Goal: Information Seeking & Learning: Learn about a topic

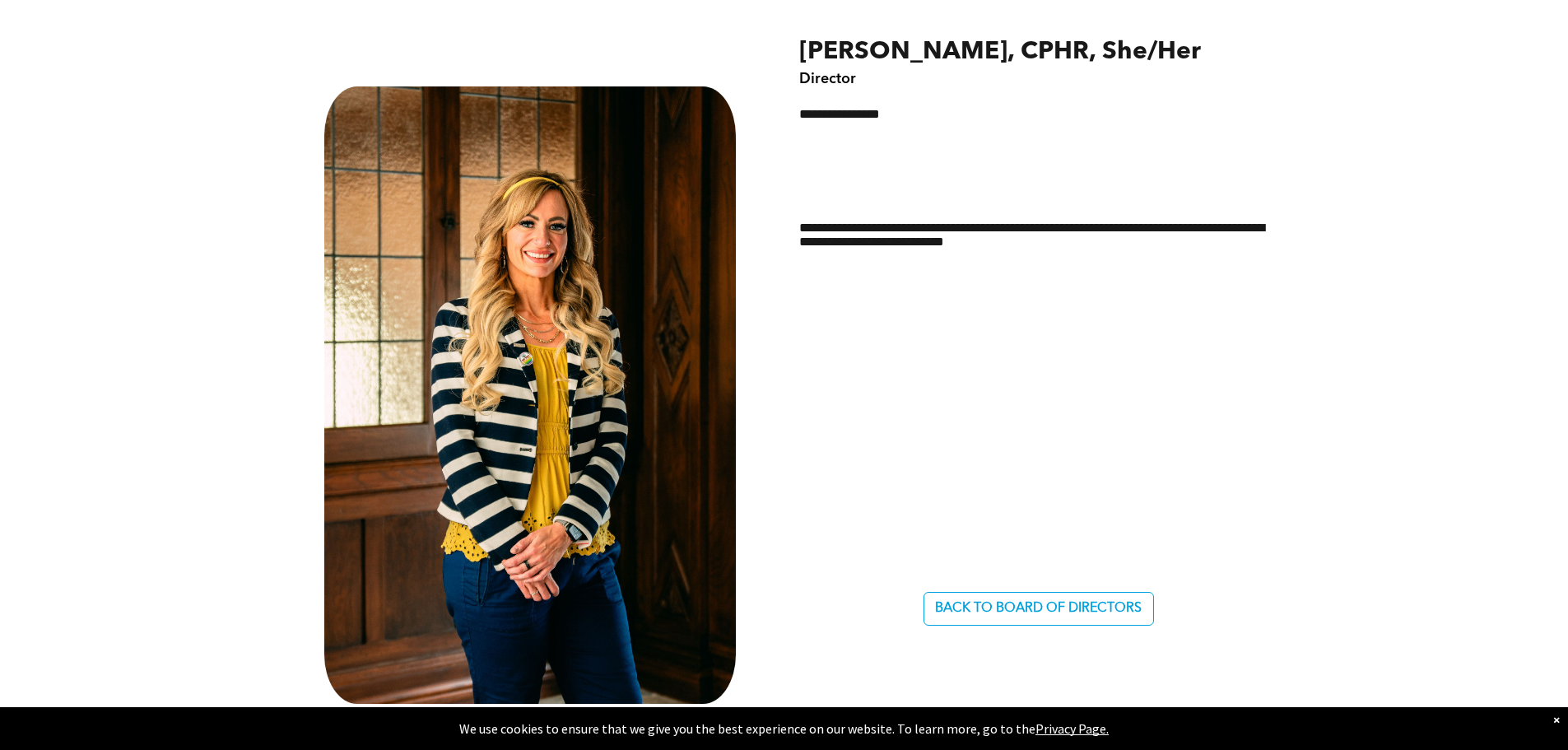
scroll to position [885, 0]
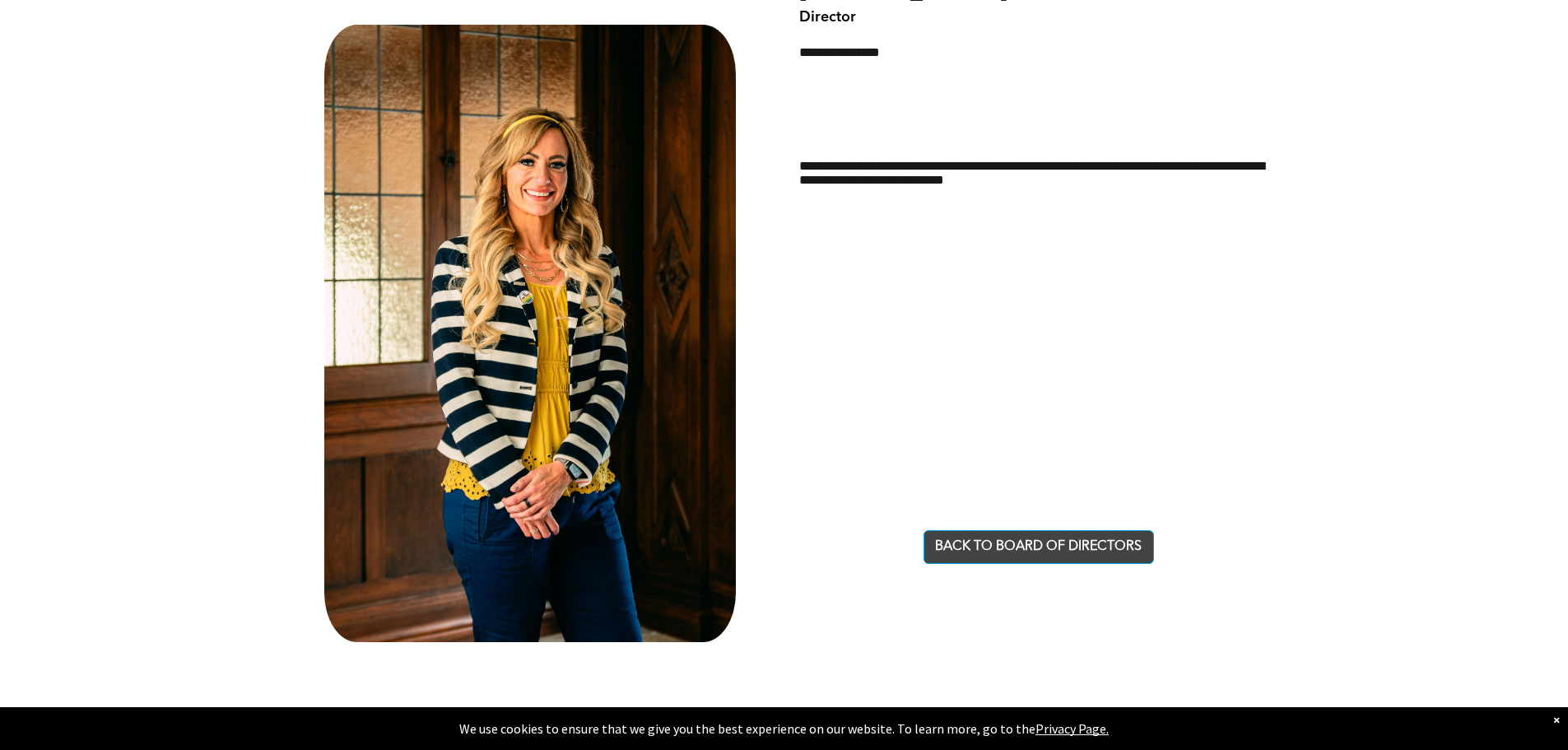
click at [1051, 551] on span "BACK TO BOARD OF DIRECTORS" at bounding box center [1038, 547] width 207 height 15
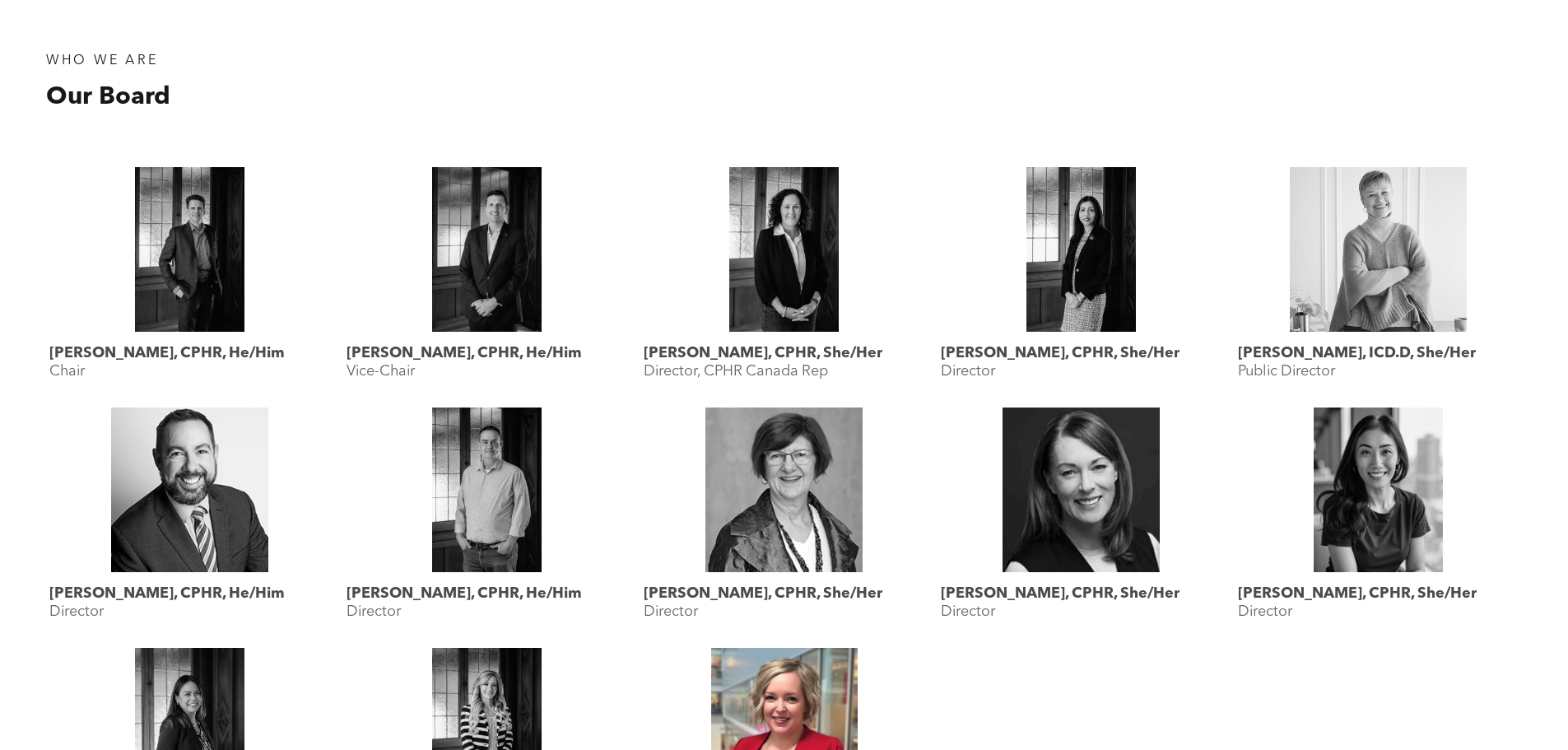
scroll to position [967, 0]
